Goal: Check status: Check status

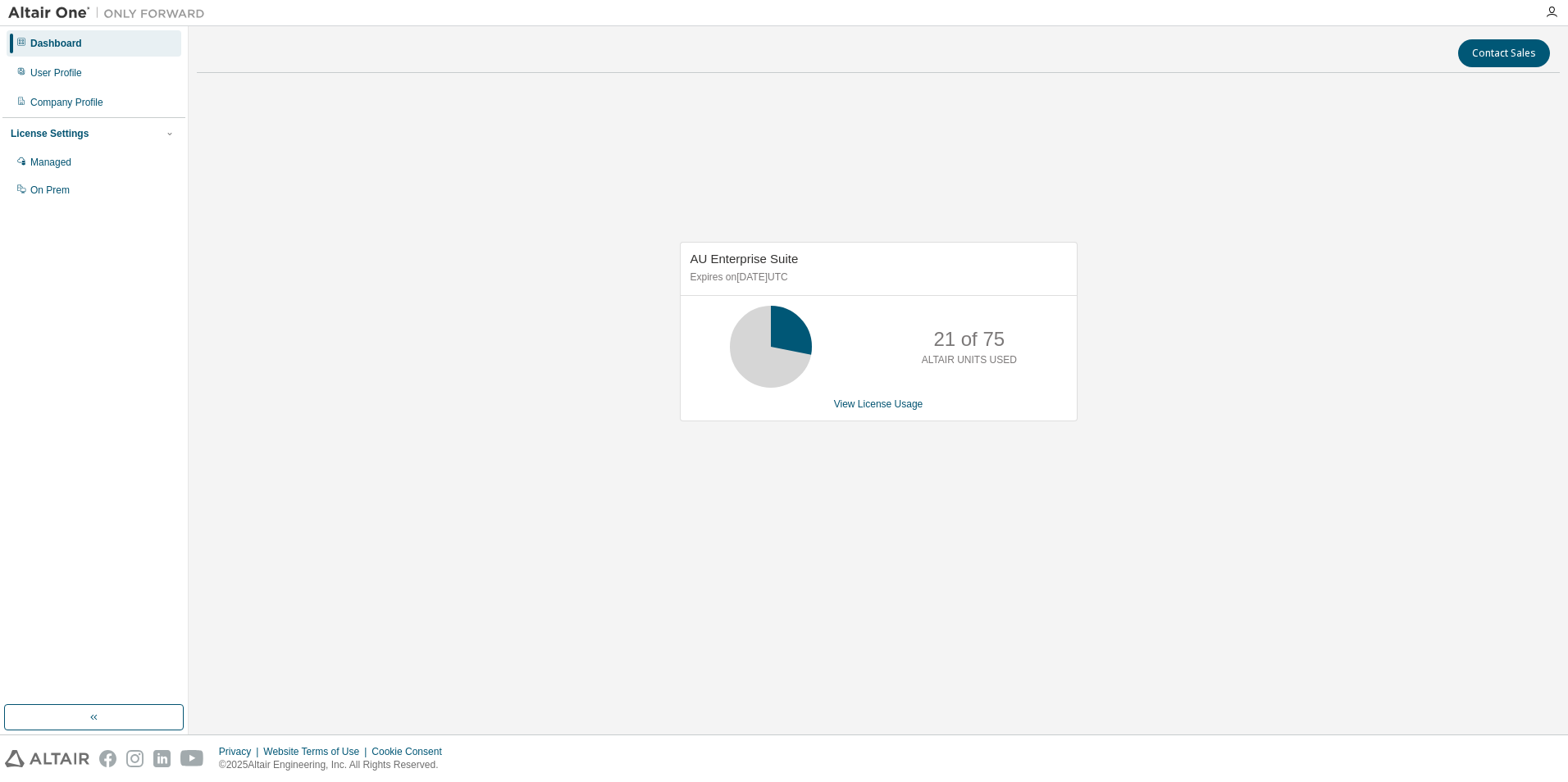
click at [942, 117] on div "AU Enterprise Suite Expires on [DATE] UTC 21 of 75 ALTAIR UNITS USED View Licen…" at bounding box center [878, 340] width 1363 height 508
click at [563, 177] on div "AU Enterprise Suite Expires on [DATE] UTC 21 of 75 ALTAIR UNITS USED View Licen…" at bounding box center [878, 340] width 1363 height 508
